Goal: Task Accomplishment & Management: Manage account settings

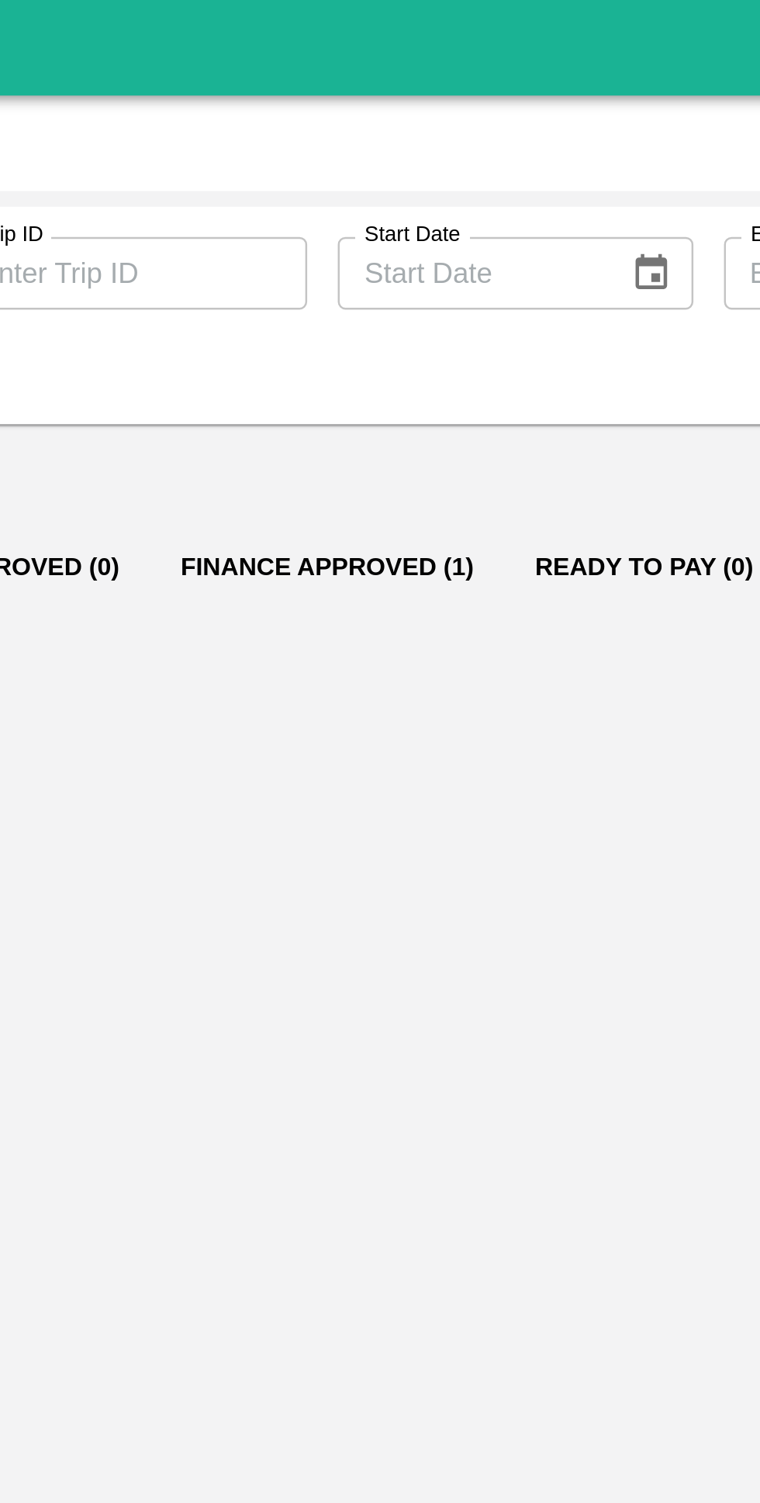
click at [332, 234] on button "Finance Approved (1)" at bounding box center [320, 230] width 143 height 37
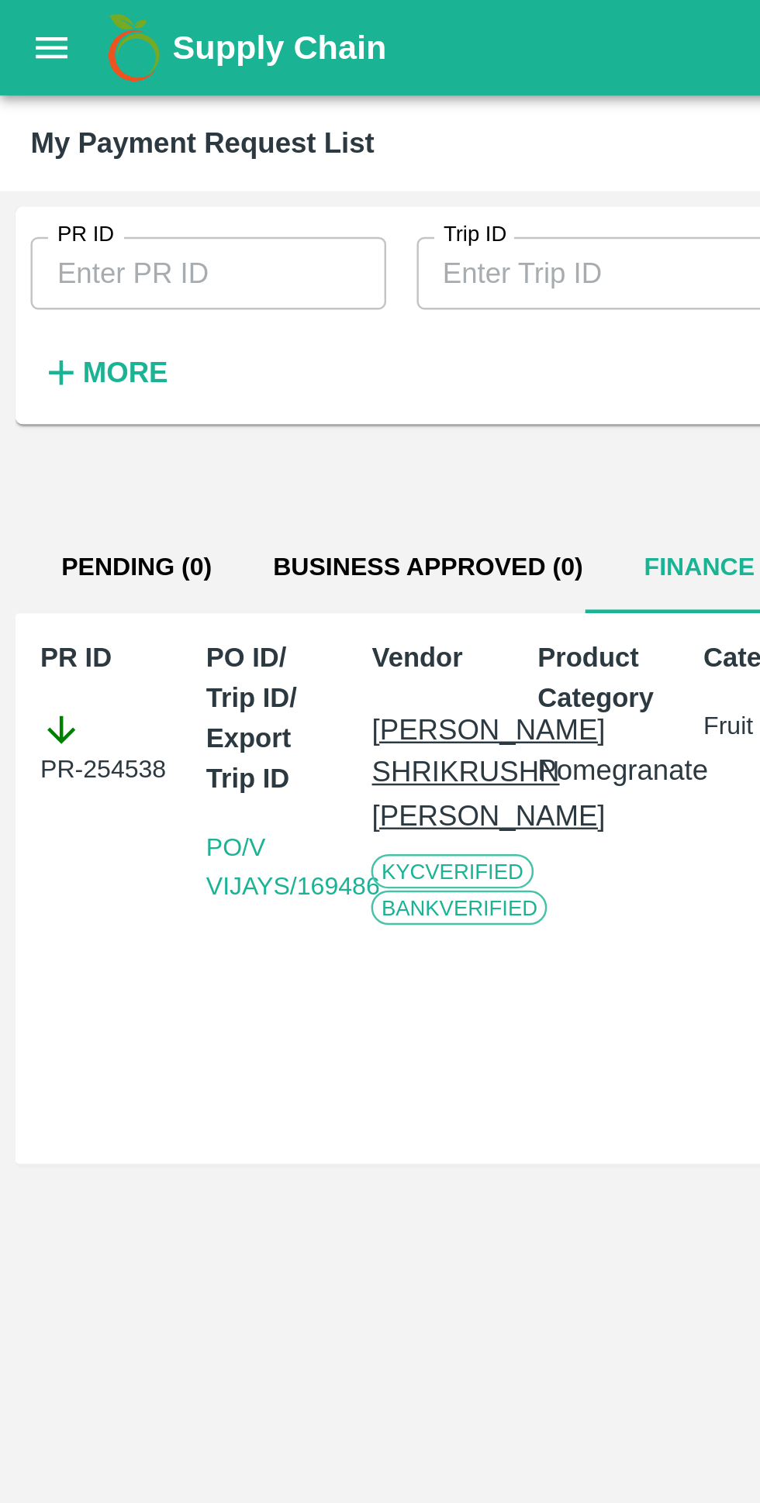
click at [18, 18] on icon "open drawer" at bounding box center [20, 19] width 17 height 17
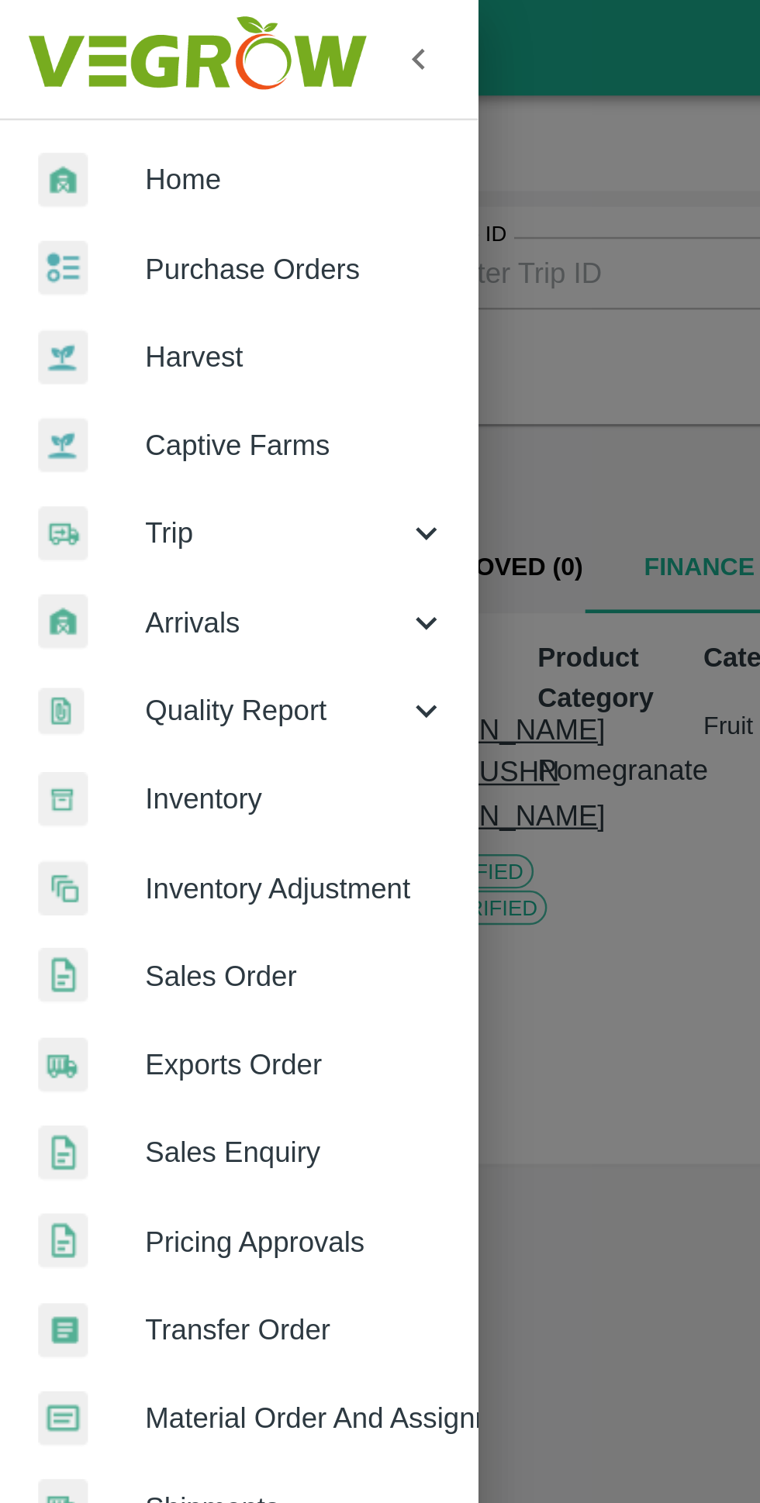
click at [103, 74] on span "Home" at bounding box center [120, 72] width 122 height 17
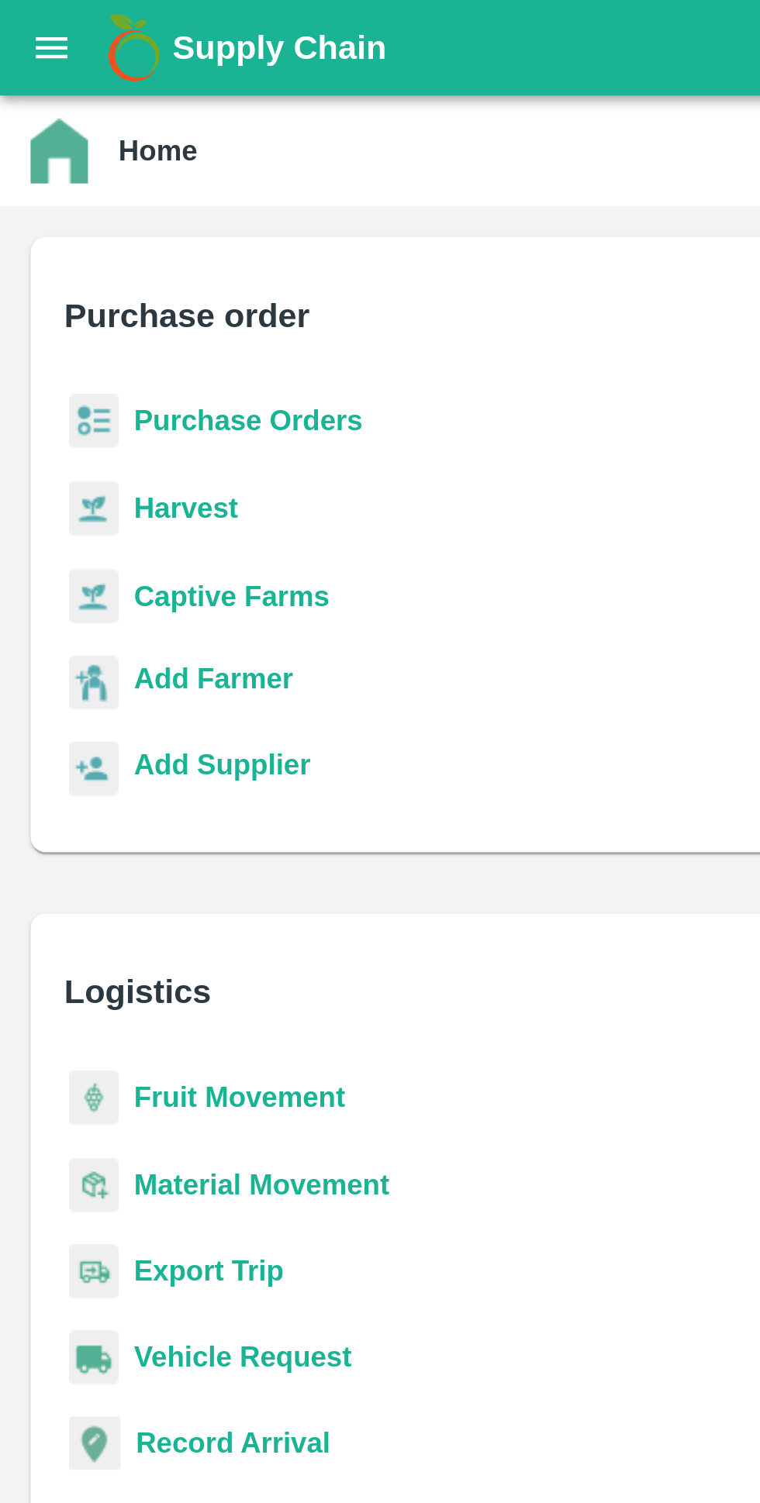
click at [105, 167] on b "Purchase Orders" at bounding box center [100, 170] width 93 height 12
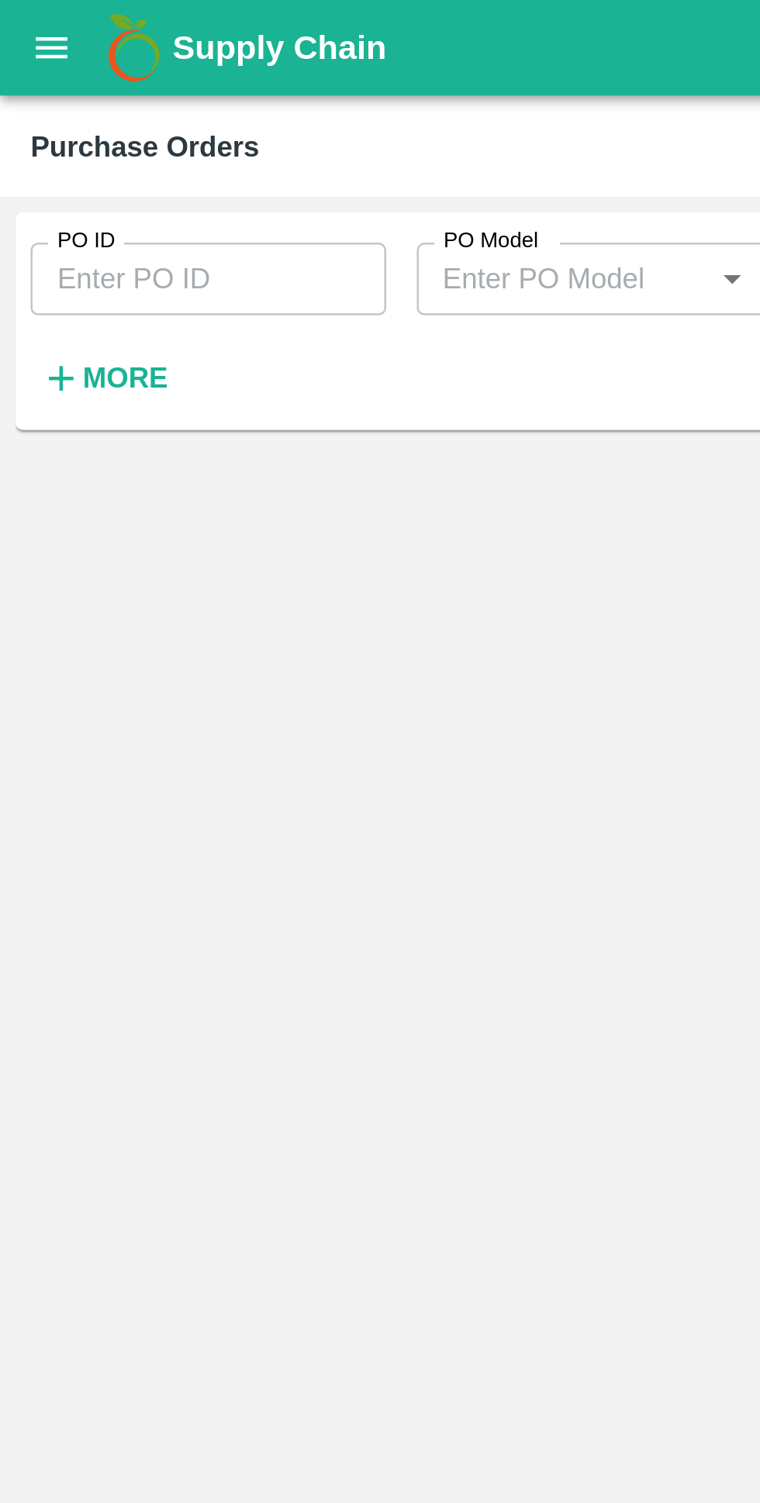
click at [47, 156] on strong "More" at bounding box center [50, 153] width 35 height 12
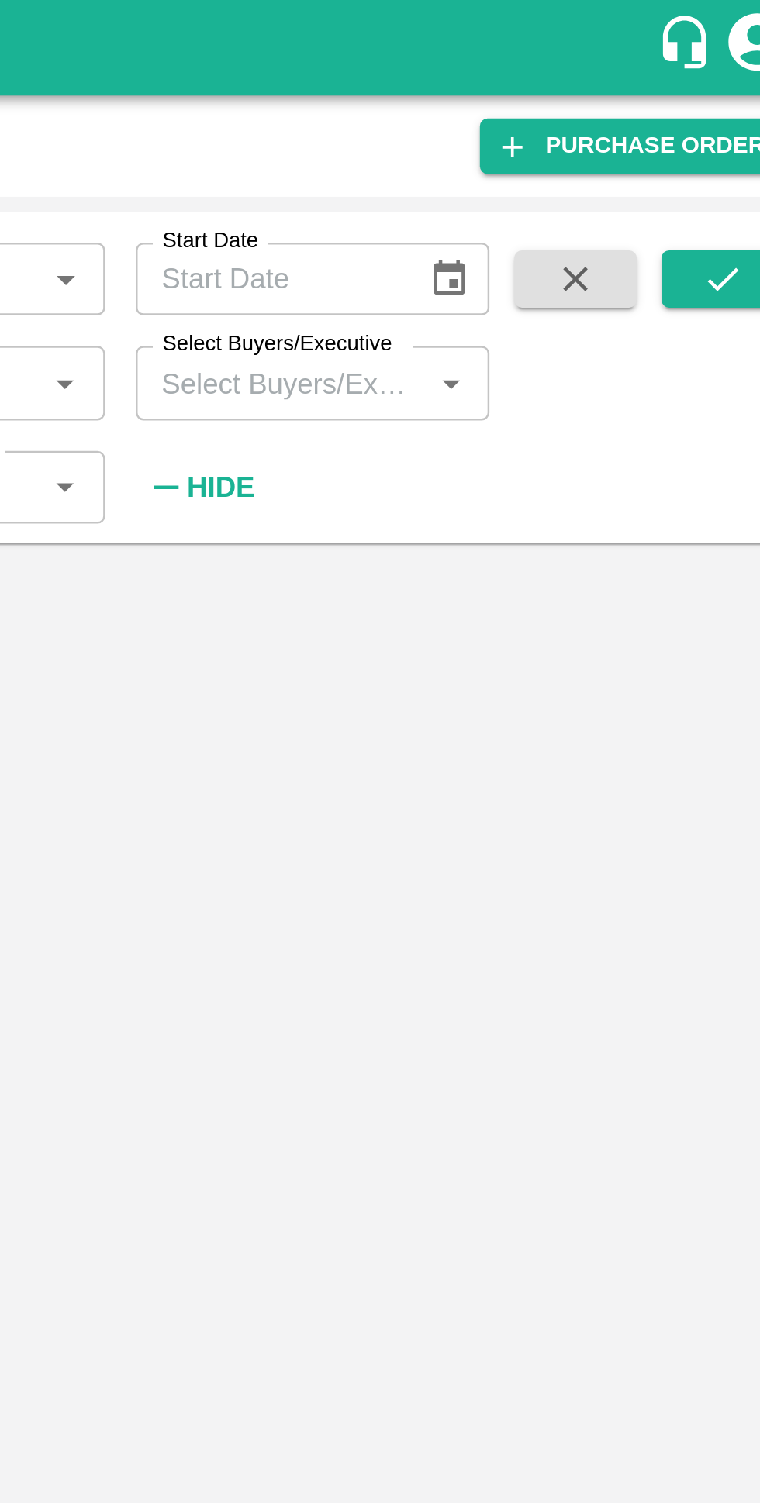
click at [523, 152] on input "Select Buyers/Executive" at bounding box center [540, 155] width 109 height 20
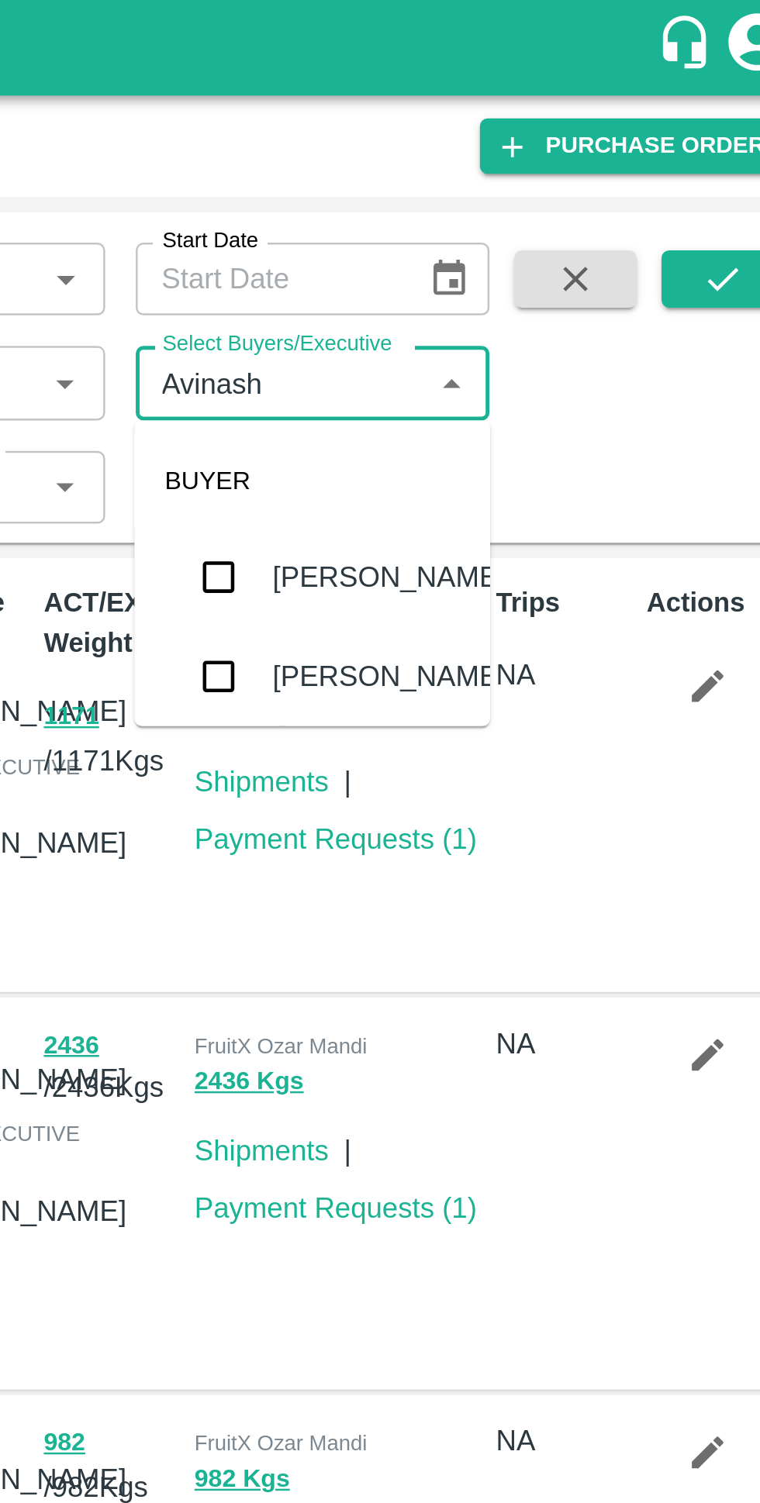
type input "Avinash"
click at [522, 281] on input "checkbox" at bounding box center [514, 274] width 31 height 31
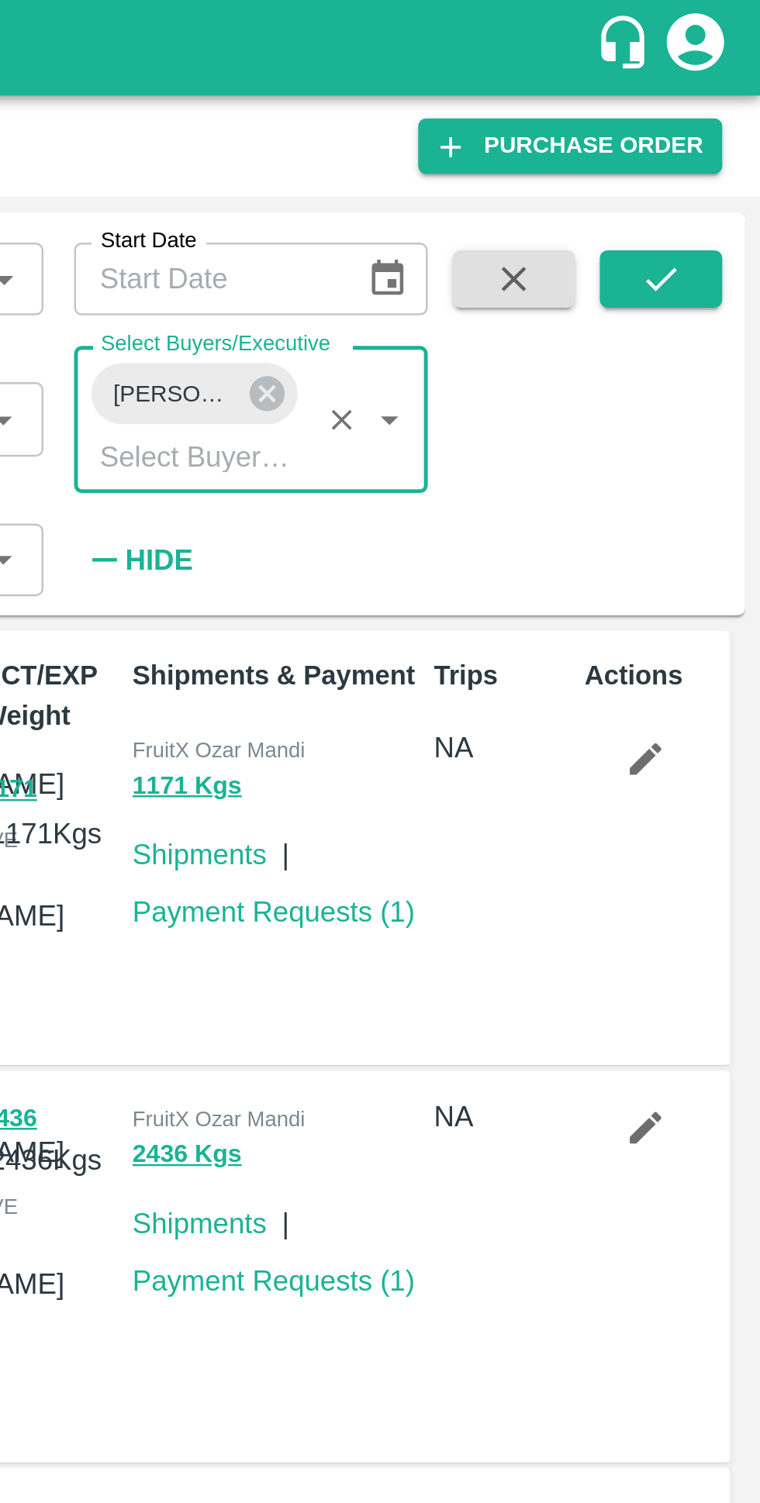
click at [726, 109] on icon "submit" at bounding box center [719, 113] width 17 height 17
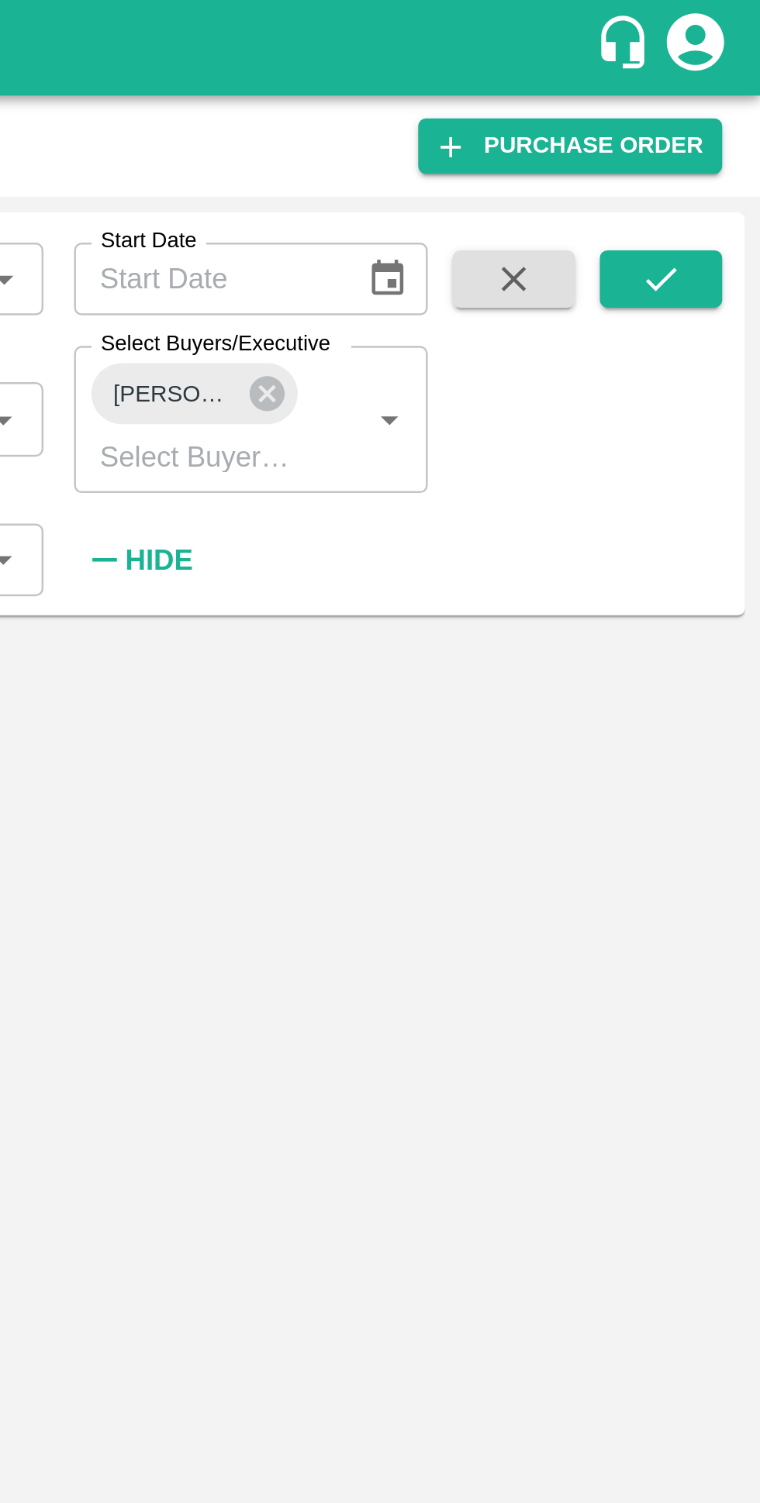
click at [560, 164] on icon at bounding box center [560, 160] width 14 height 14
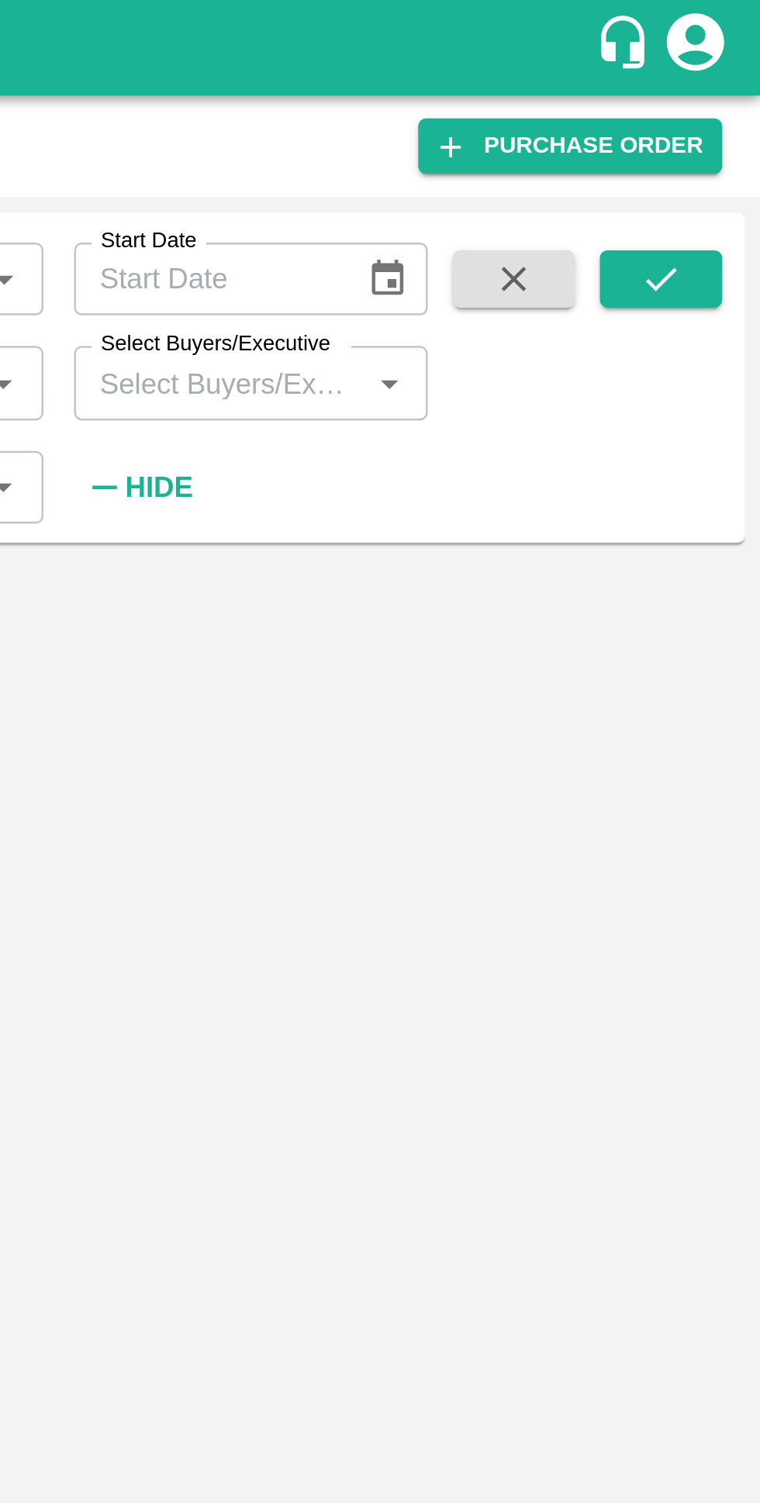
click at [550, 160] on input "Select Buyers/Executive" at bounding box center [540, 155] width 109 height 20
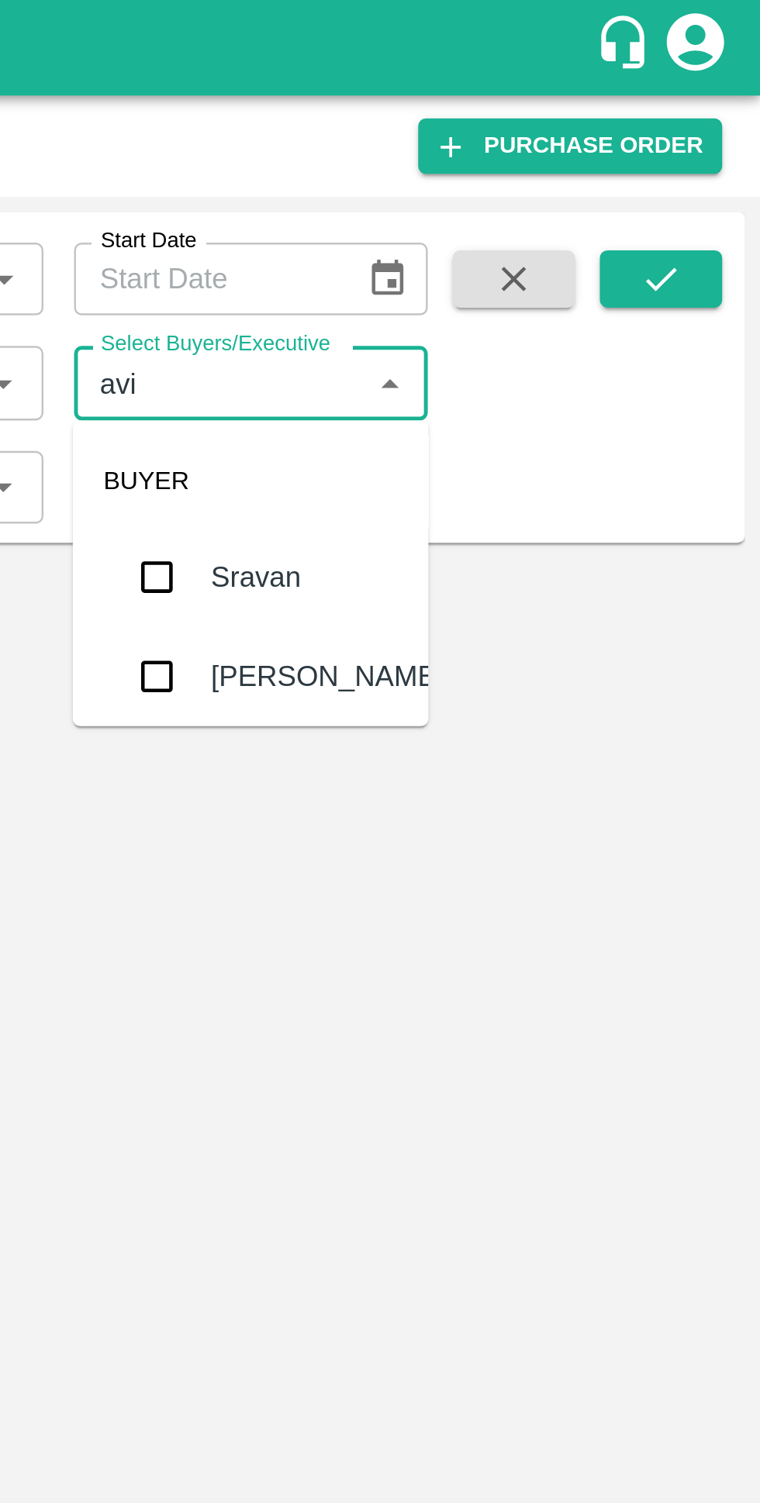
type input "avin"
click at [524, 239] on input "checkbox" at bounding box center [514, 234] width 31 height 31
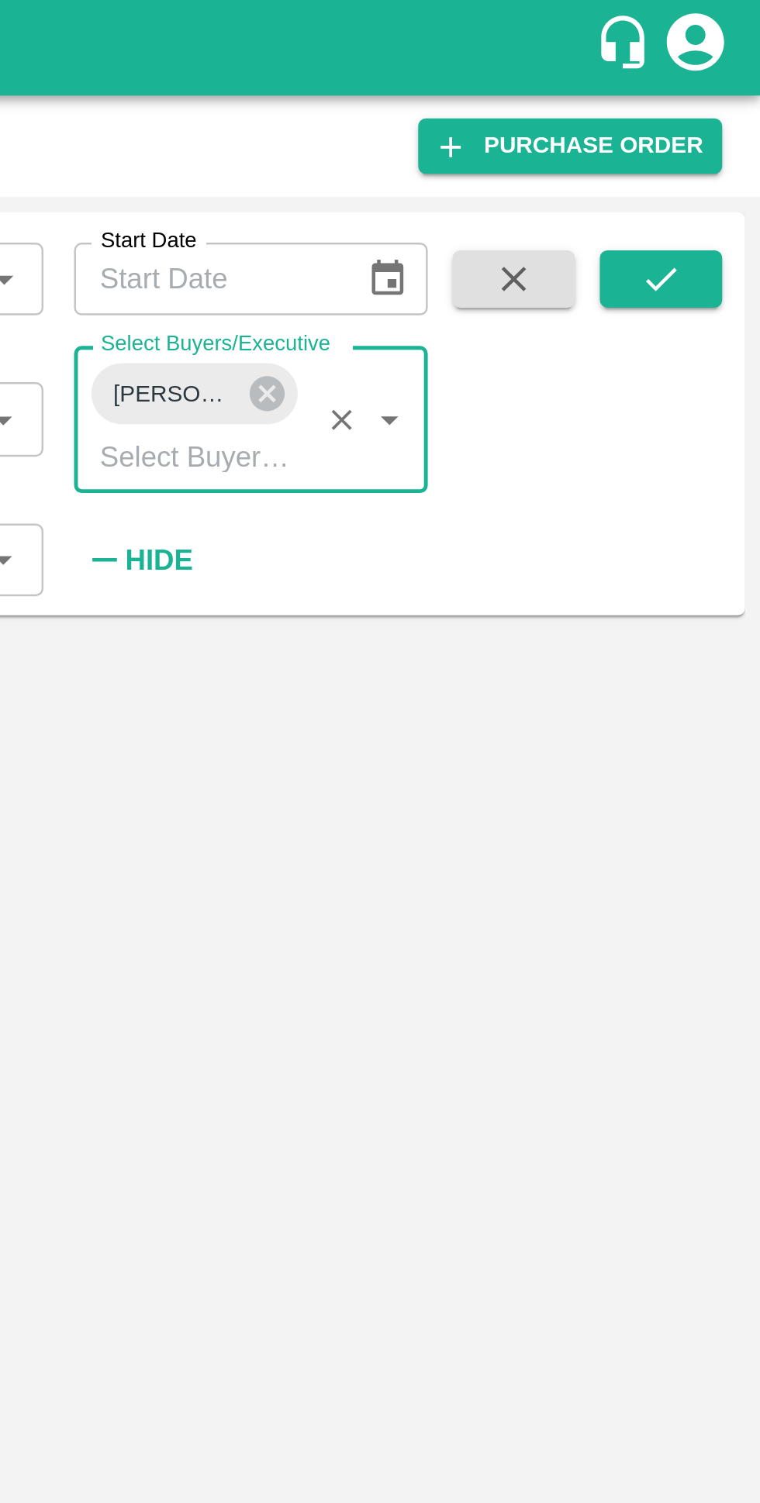
click at [729, 110] on button "submit" at bounding box center [719, 113] width 50 height 23
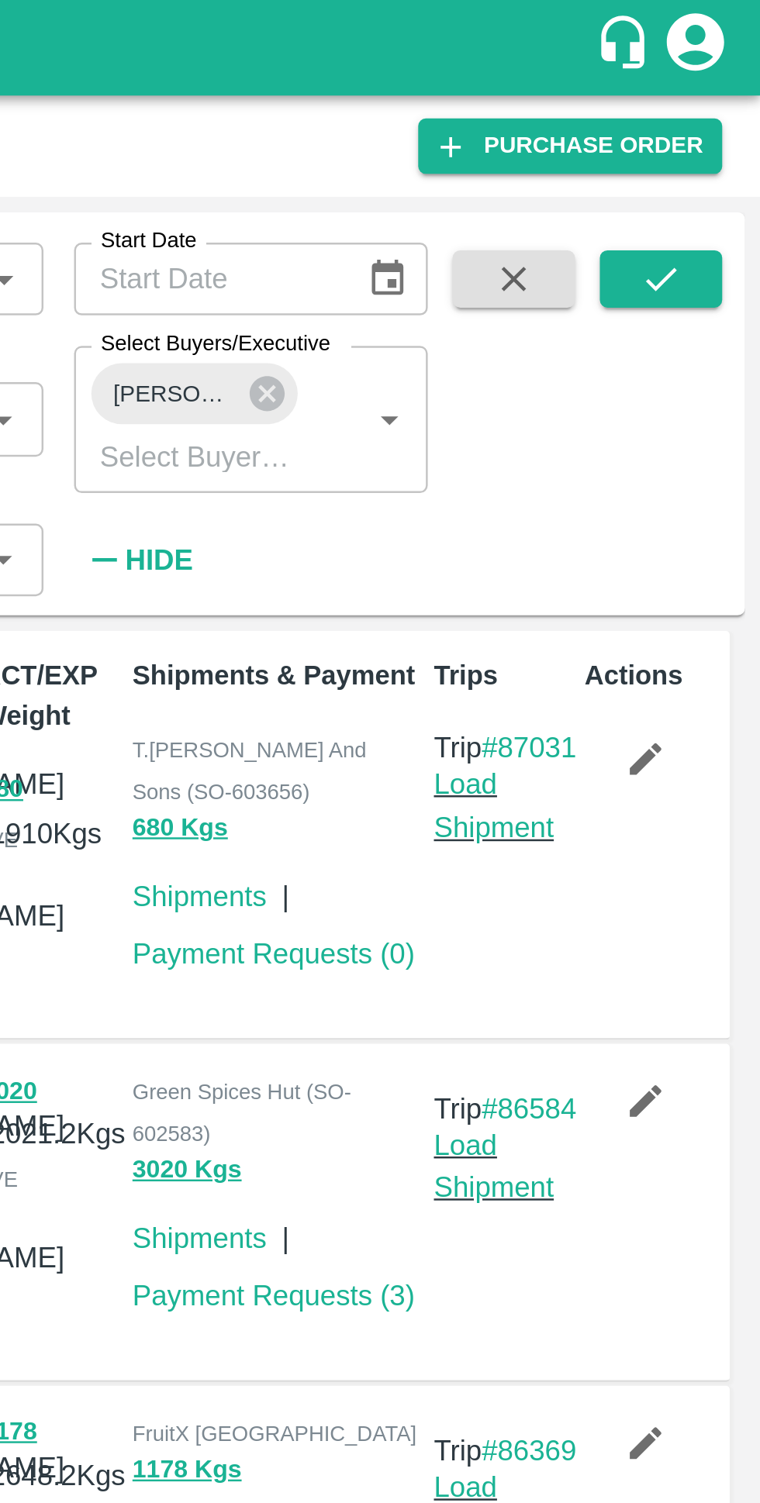
click at [716, 297] on button "button" at bounding box center [713, 308] width 50 height 26
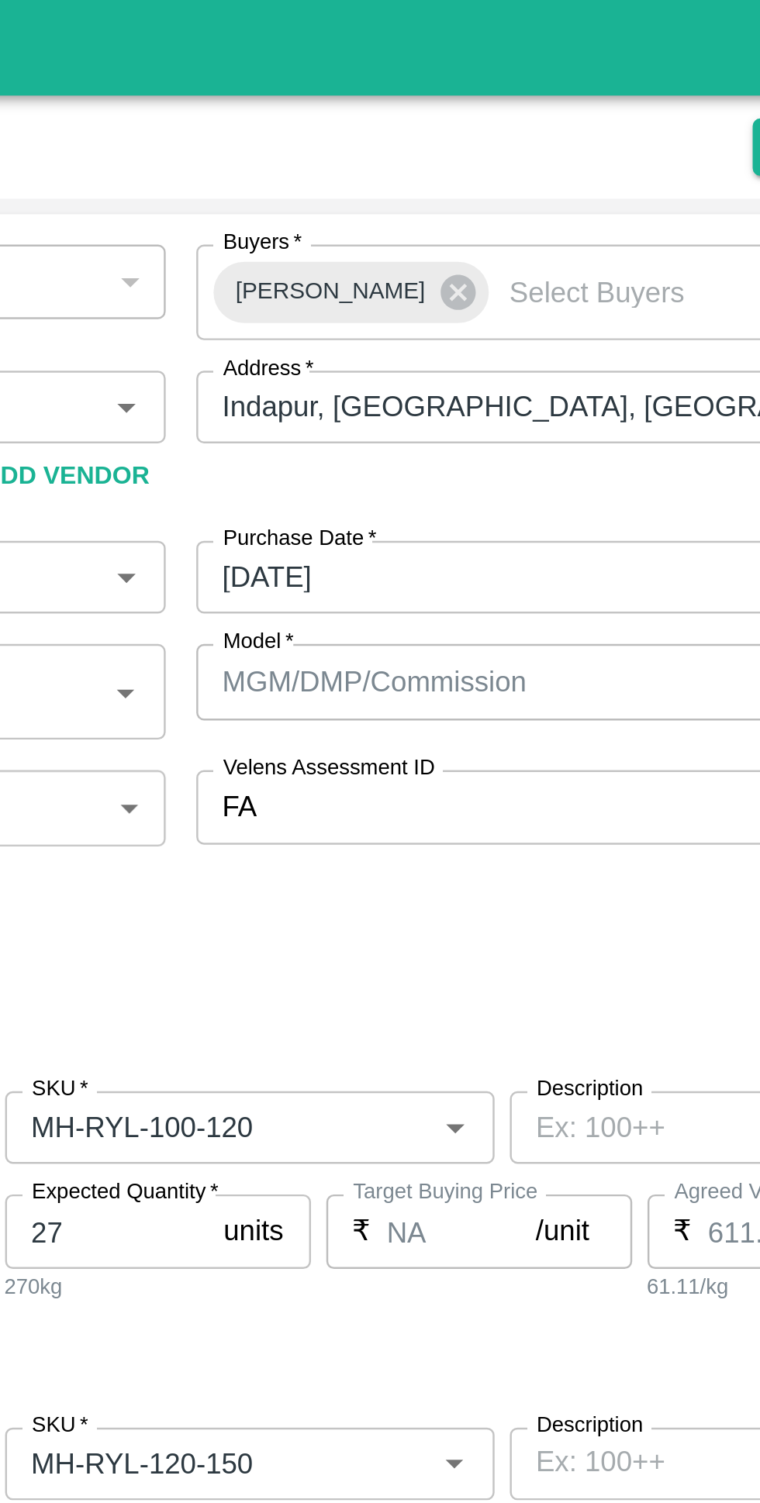
click at [476, 126] on icon at bounding box center [483, 119] width 14 height 14
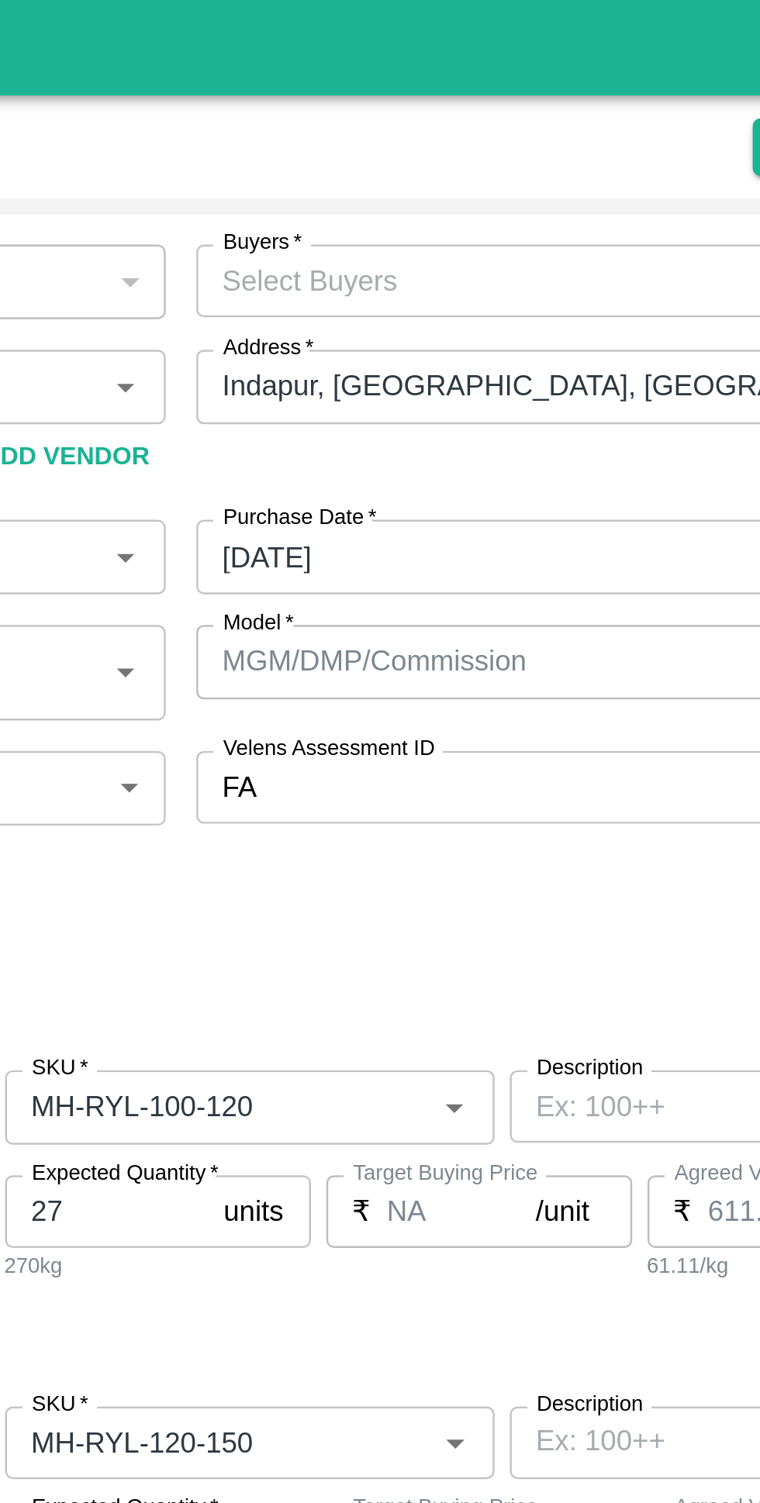
click at [446, 119] on input "Buyers   *" at bounding box center [536, 114] width 311 height 20
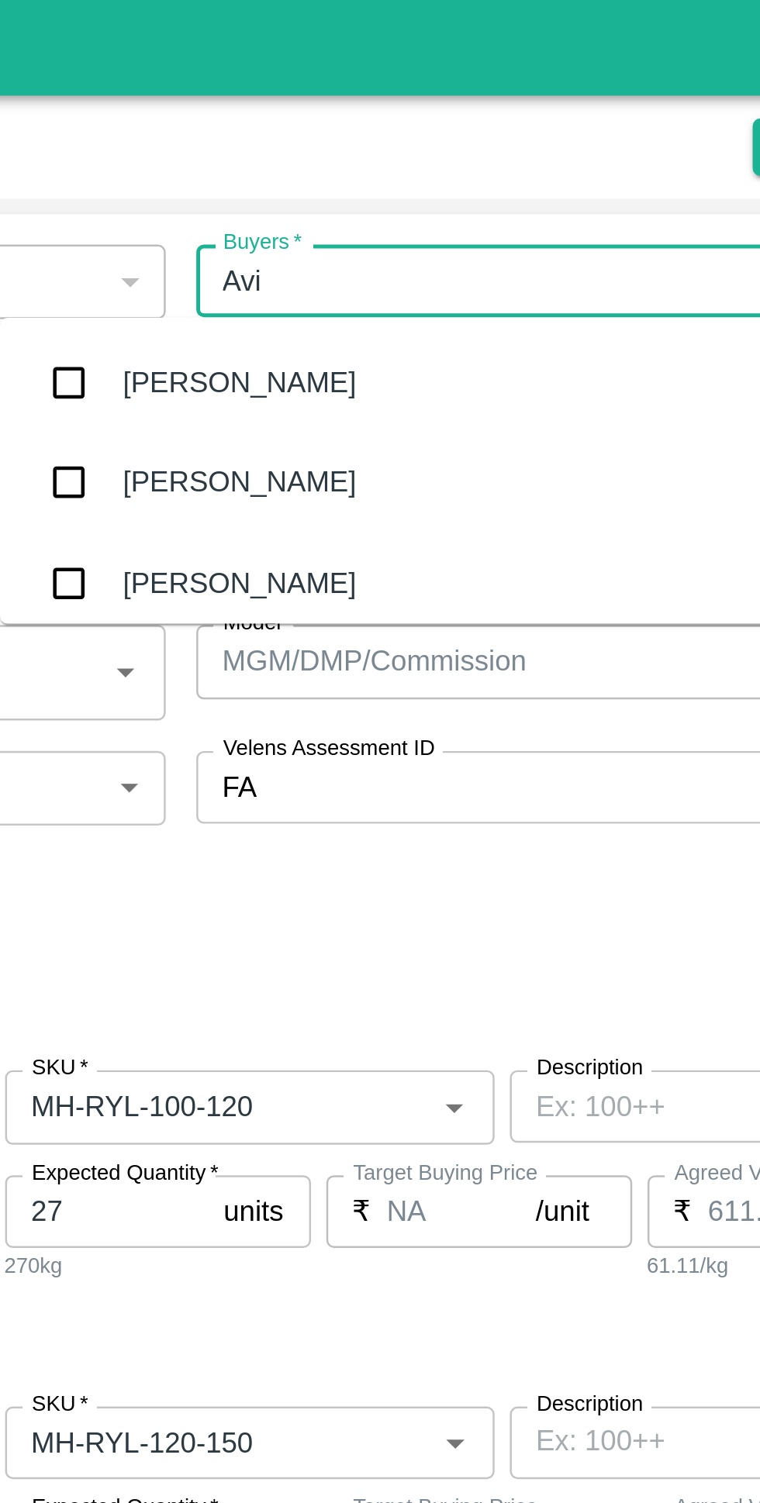
type input "Avinash"
click at [328, 196] on input "checkbox" at bounding box center [324, 196] width 31 height 31
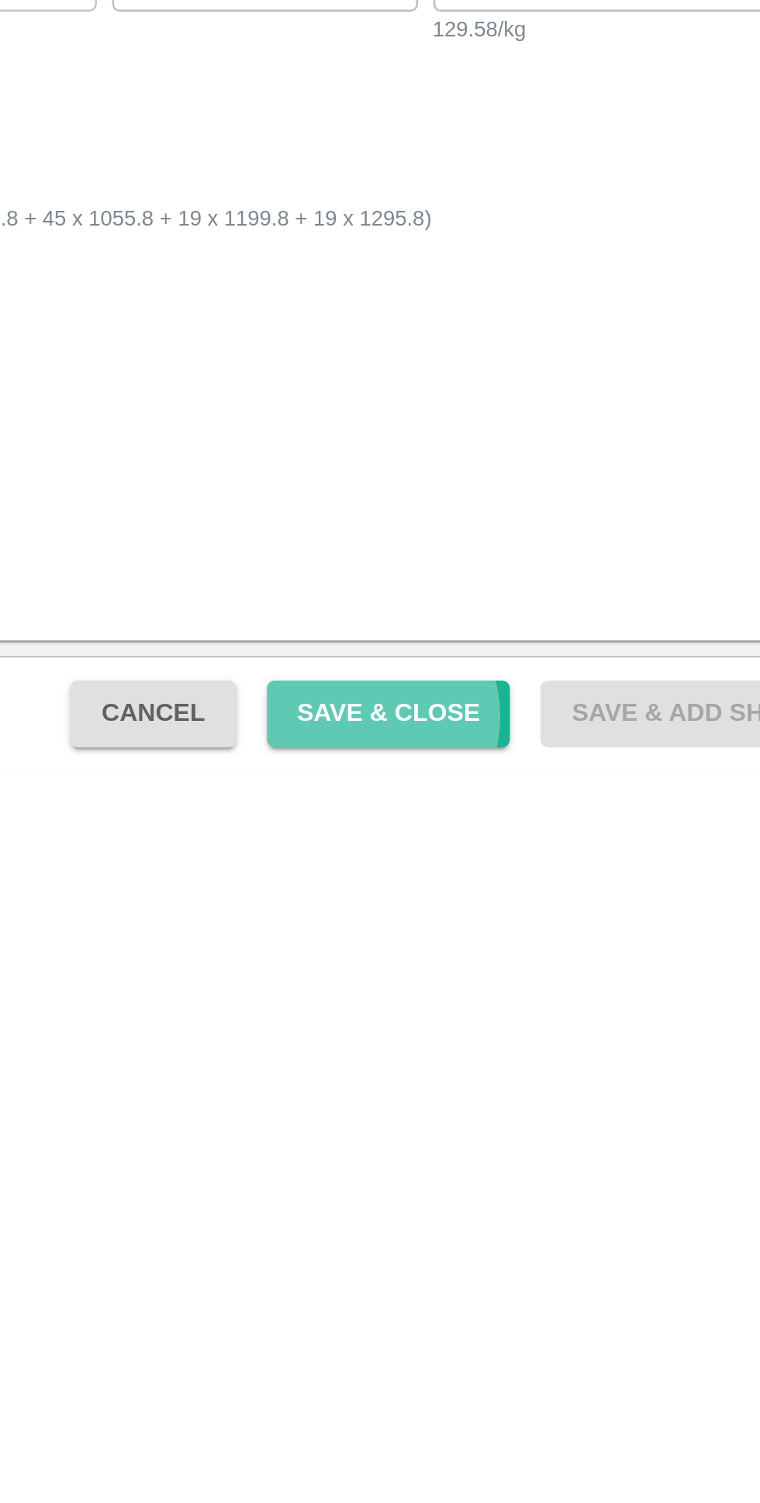
click at [546, 1481] on button "Save & Close" at bounding box center [541, 1479] width 99 height 27
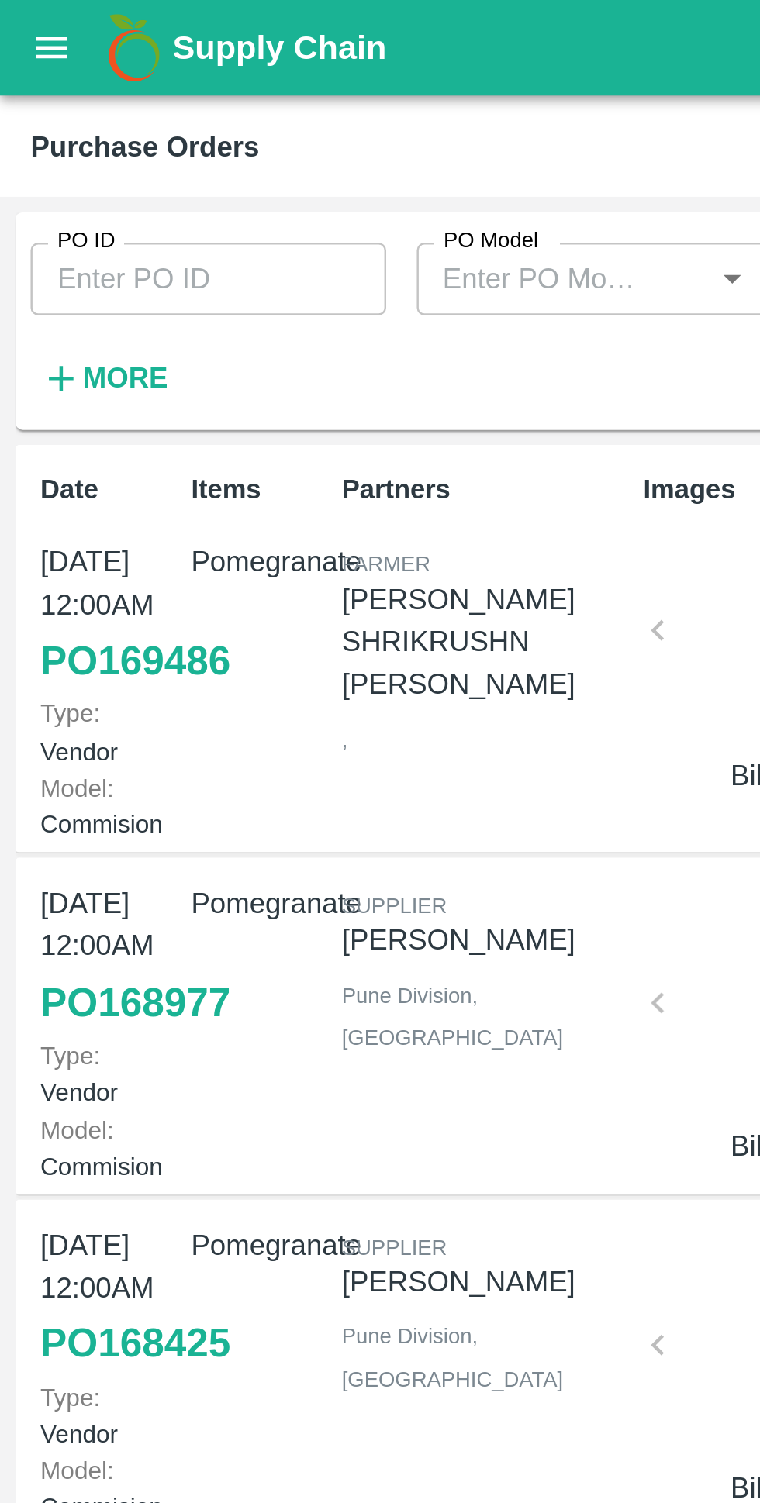
click at [32, 154] on icon "button" at bounding box center [24, 153] width 17 height 17
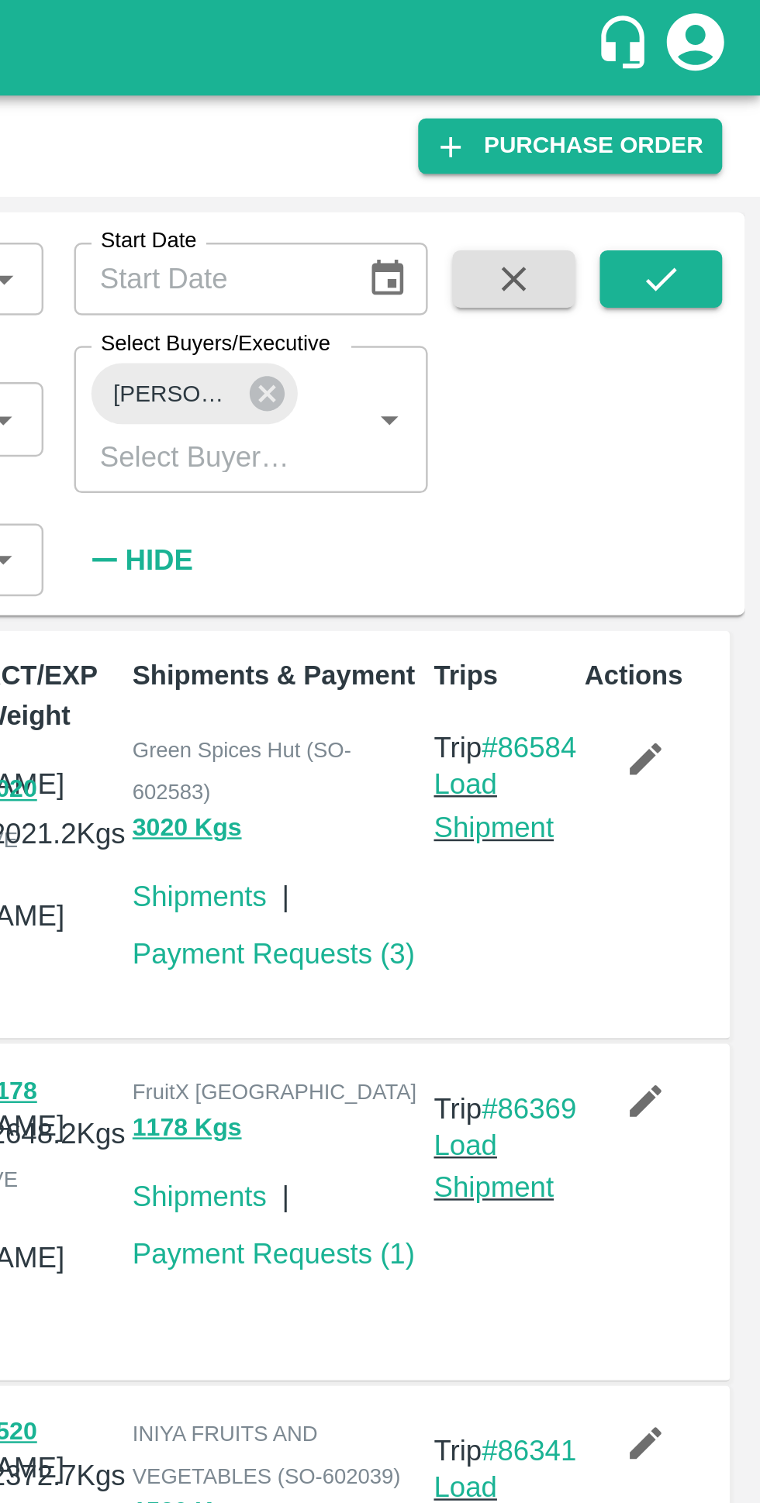
click at [553, 164] on icon at bounding box center [560, 160] width 14 height 14
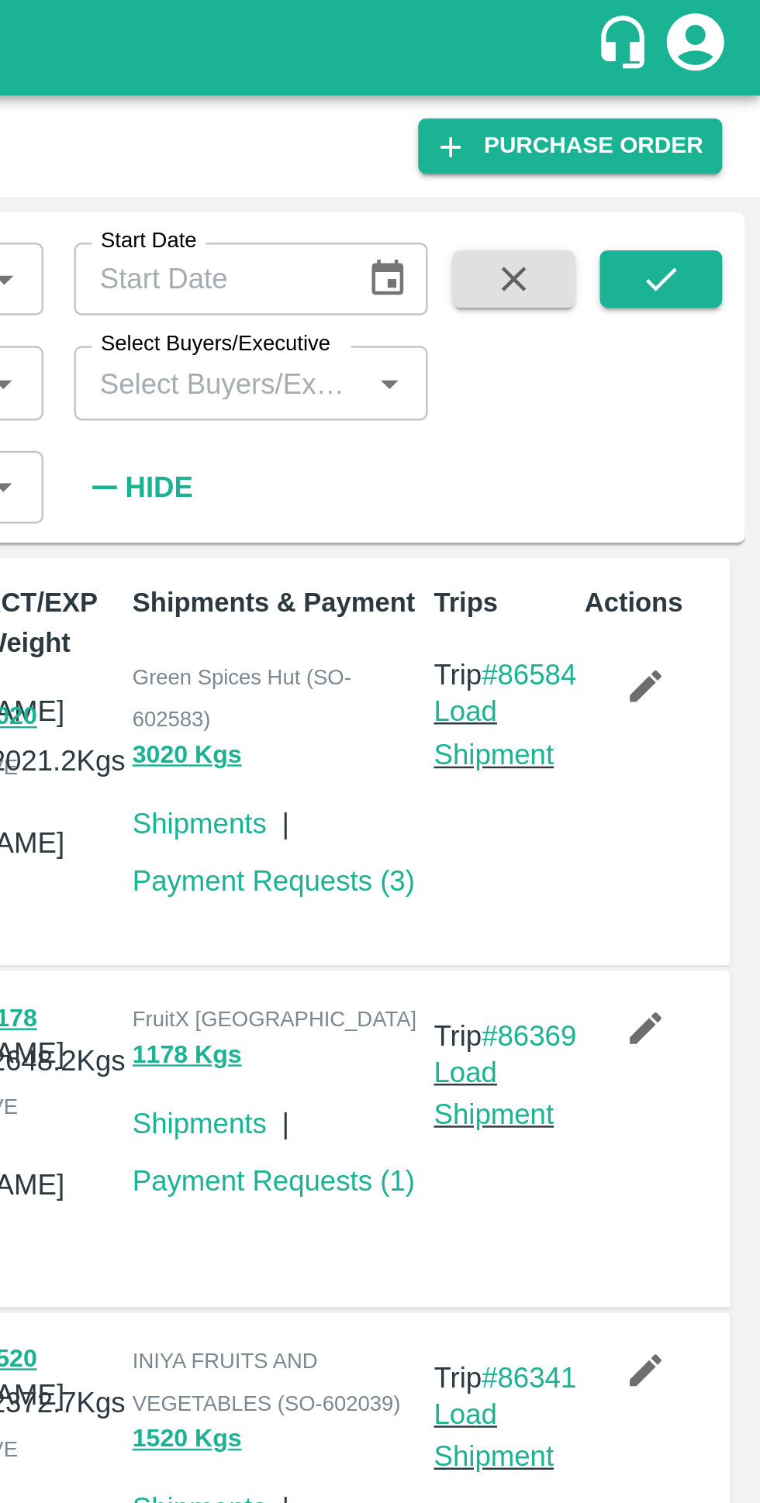
click at [550, 160] on input "Select Buyers/Executive" at bounding box center [540, 155] width 109 height 20
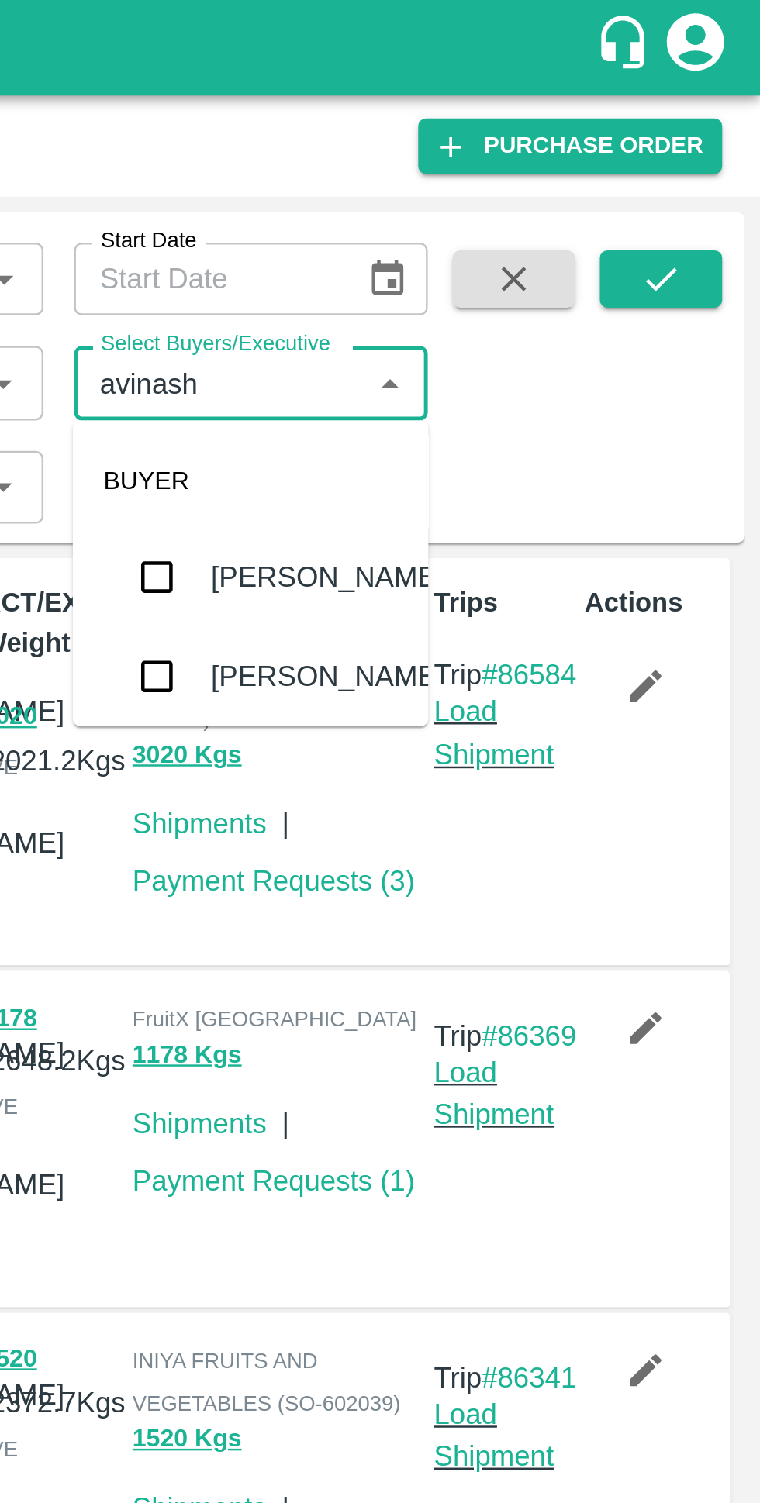
type input "avinash"
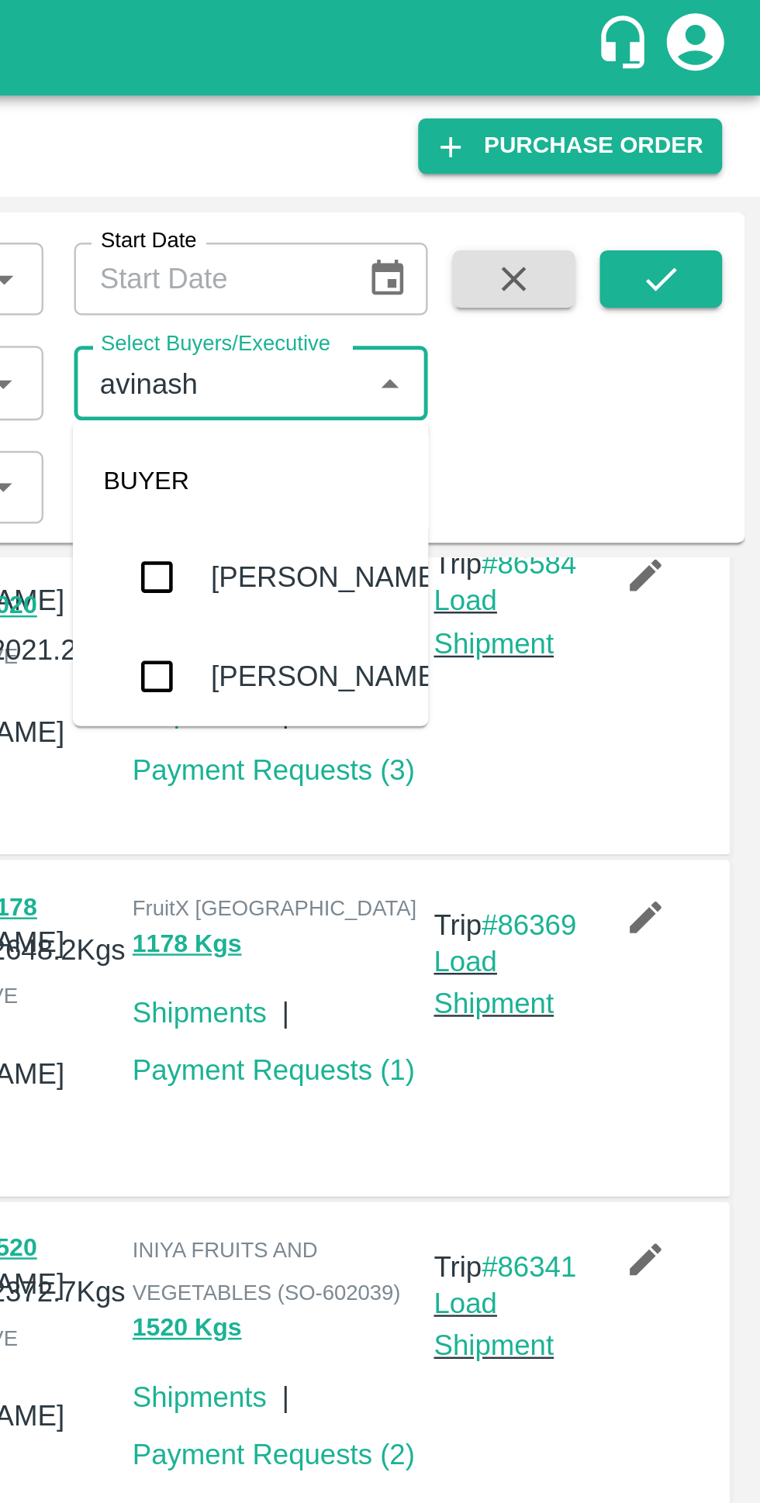
click at [516, 272] on input "checkbox" at bounding box center [514, 274] width 31 height 31
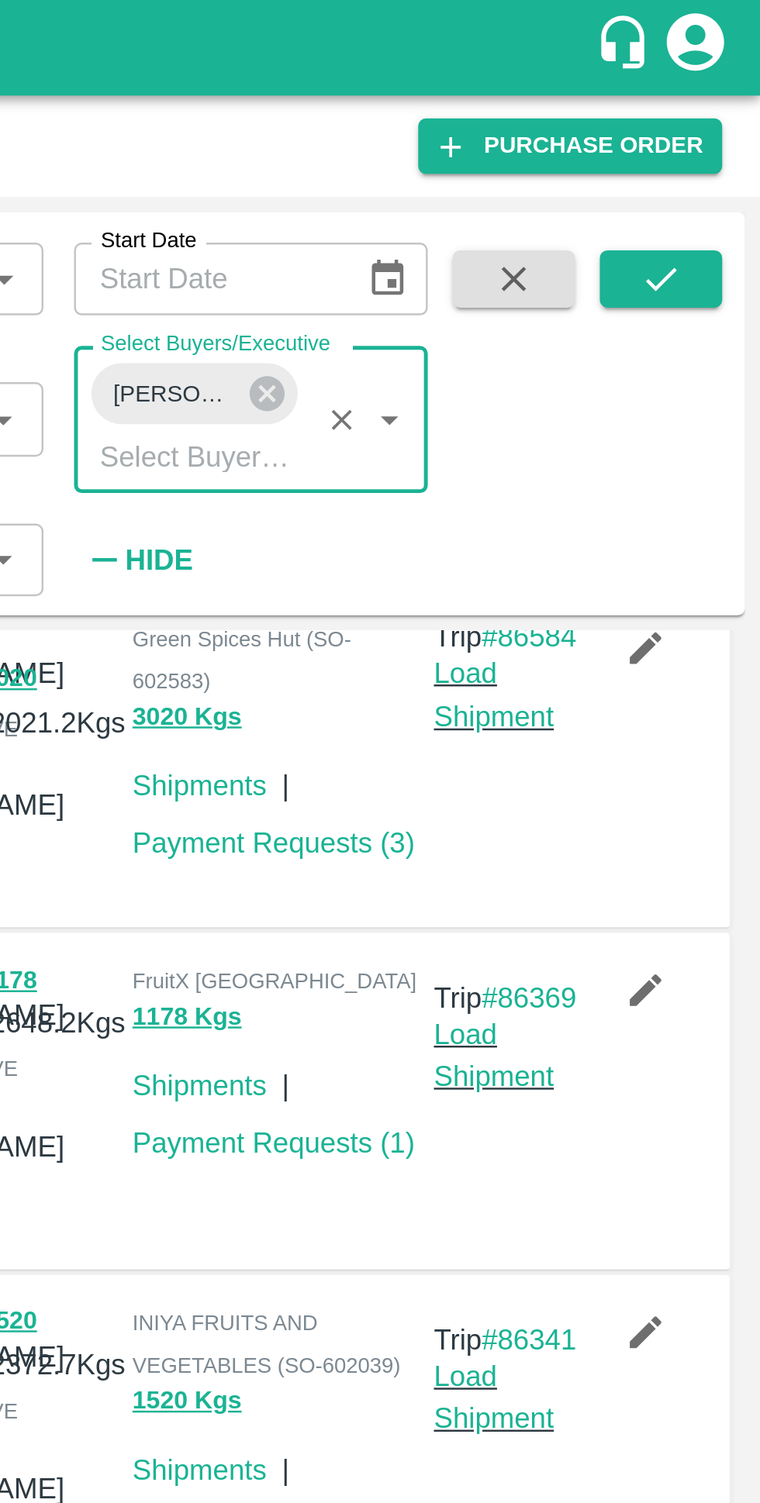
click at [719, 113] on icon "submit" at bounding box center [719, 113] width 17 height 17
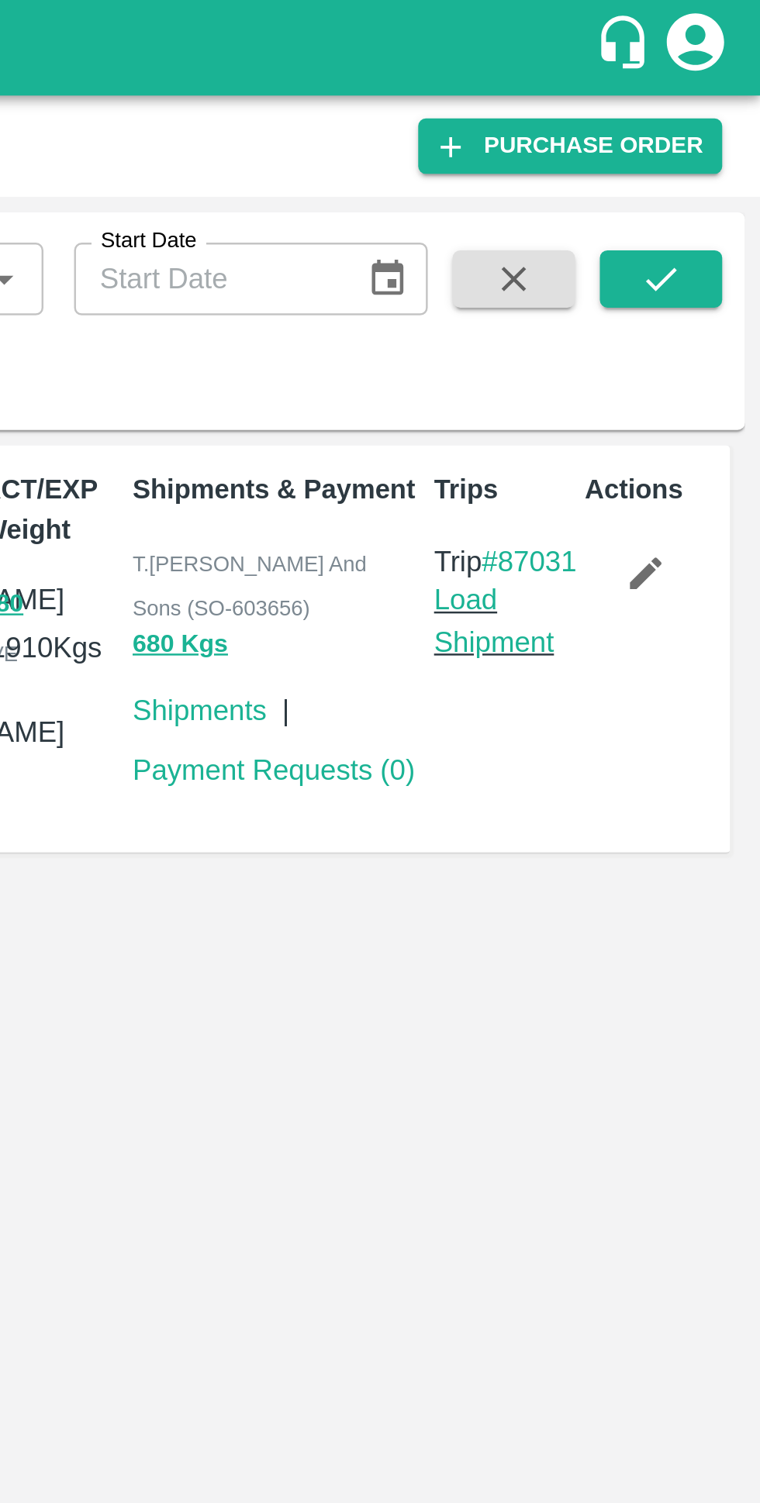
click at [717, 113] on icon "submit" at bounding box center [719, 113] width 17 height 17
